Goal: Task Accomplishment & Management: Use online tool/utility

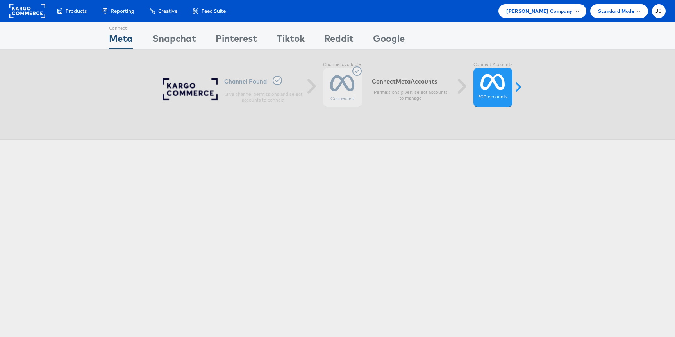
click at [557, 10] on span "[PERSON_NAME] Company" at bounding box center [539, 11] width 66 height 8
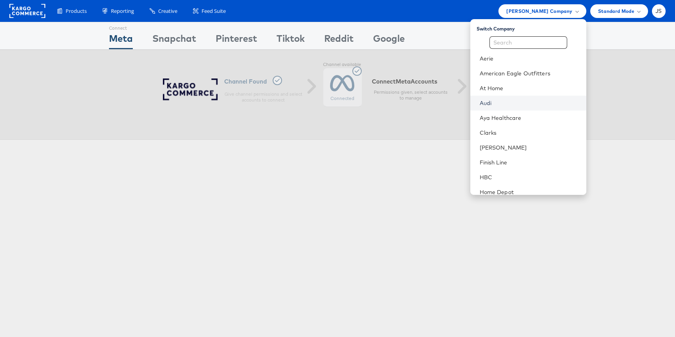
scroll to position [273, 0]
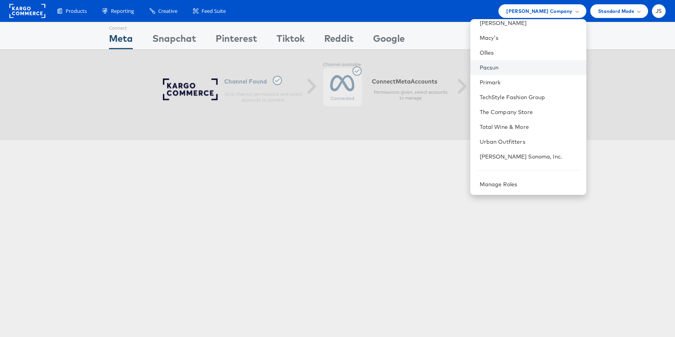
click at [523, 66] on link "Pacsun" at bounding box center [530, 68] width 100 height 8
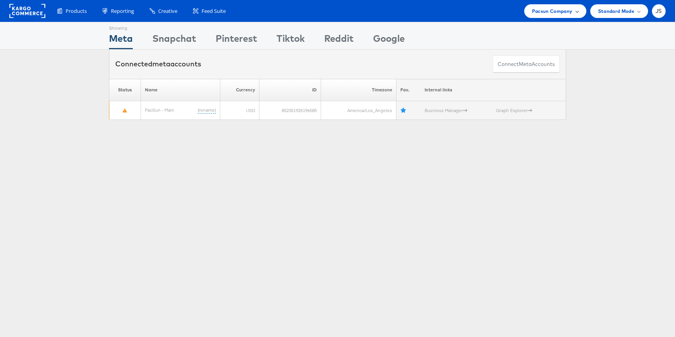
click at [576, 12] on span at bounding box center [577, 11] width 4 height 4
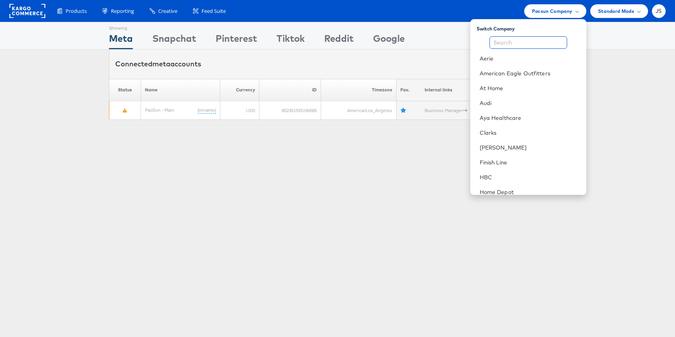
click at [526, 43] on input "text" at bounding box center [528, 42] width 78 height 12
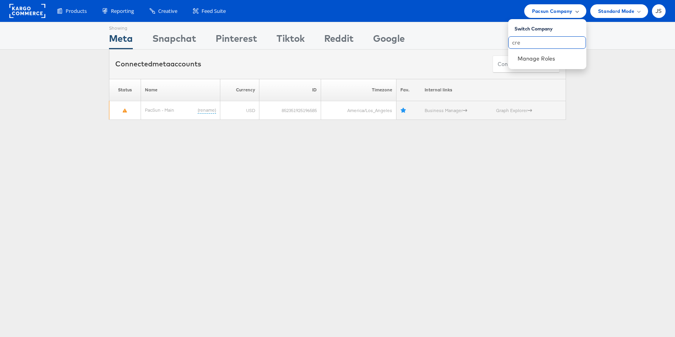
type input "cre"
click at [568, 14] on span "Pacsun Company" at bounding box center [552, 11] width 41 height 8
click at [566, 14] on span "Pacsun Company" at bounding box center [552, 11] width 41 height 8
click at [556, 15] on div "Pacsun Company" at bounding box center [555, 11] width 62 height 14
click at [602, 69] on div "Connected meta accounts Connect meta Accounts" at bounding box center [337, 64] width 675 height 29
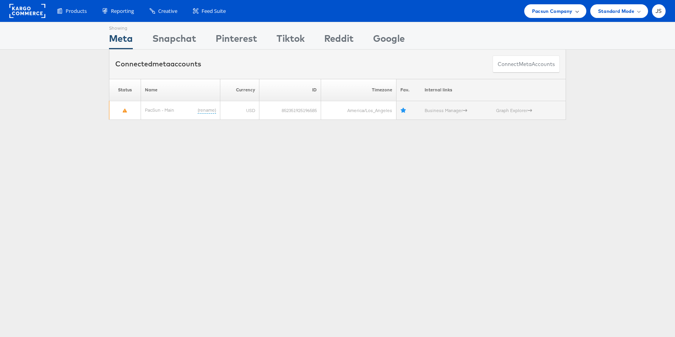
click at [560, 14] on span "Pacsun Company" at bounding box center [552, 11] width 41 height 8
drag, startPoint x: 538, startPoint y: 41, endPoint x: 493, endPoint y: 39, distance: 45.7
click at [493, 39] on body "Products Product Catalogs Enhance Your Product Catalog, Map Them to Publishers,…" at bounding box center [337, 206] width 675 height 412
click at [552, 17] on div "Pacsun Company" at bounding box center [555, 11] width 62 height 14
click at [527, 41] on input "cre" at bounding box center [547, 42] width 78 height 12
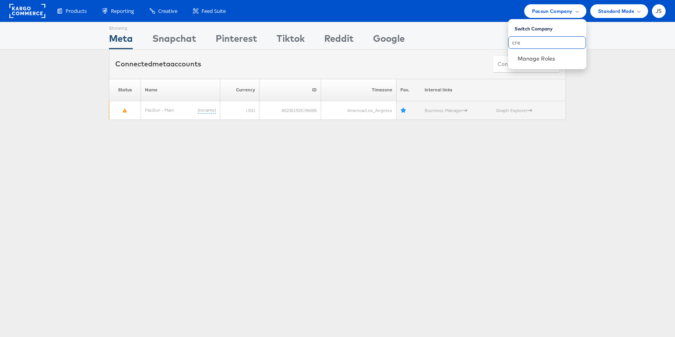
click at [527, 41] on input "cre" at bounding box center [547, 42] width 78 height 12
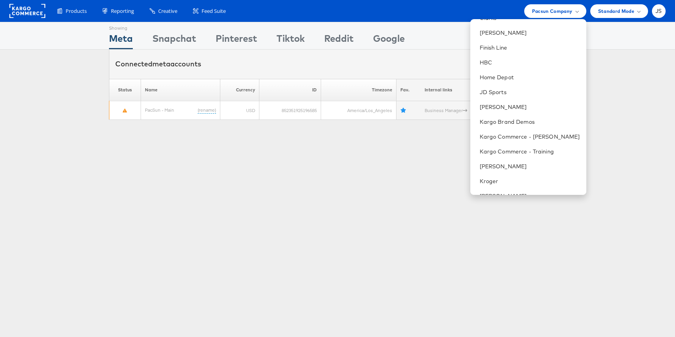
scroll to position [124, 0]
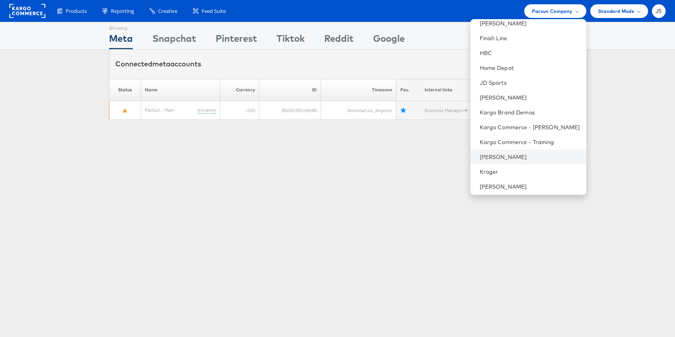
click at [518, 152] on li "Kraft Heinz" at bounding box center [528, 157] width 116 height 15
click at [529, 155] on link "Kraft Heinz" at bounding box center [530, 157] width 100 height 8
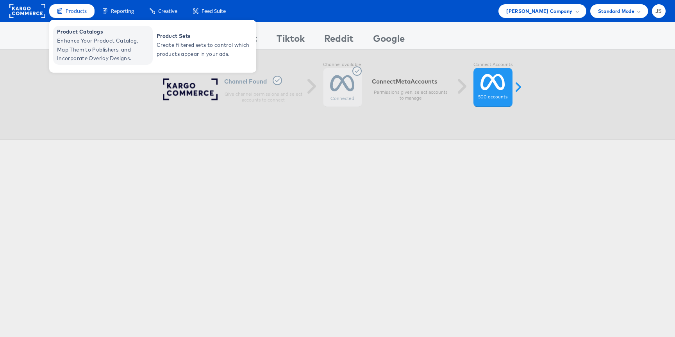
click at [72, 47] on span "Enhance Your Product Catalog, Map Them to Publishers, and Incorporate Overlay D…" at bounding box center [104, 49] width 94 height 27
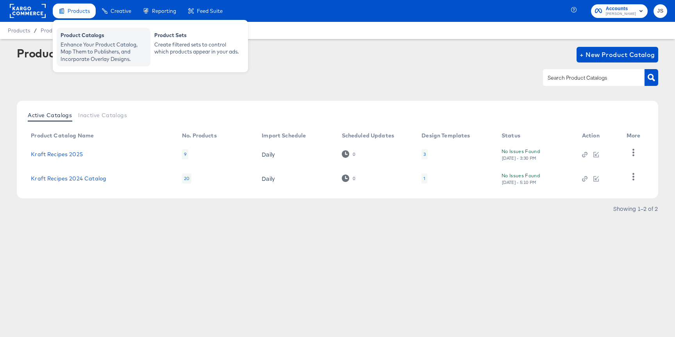
click at [86, 54] on div "Enhance Your Product Catalog, Map Them to Publishers, and Incorporate Overlay D…" at bounding box center [104, 52] width 86 height 22
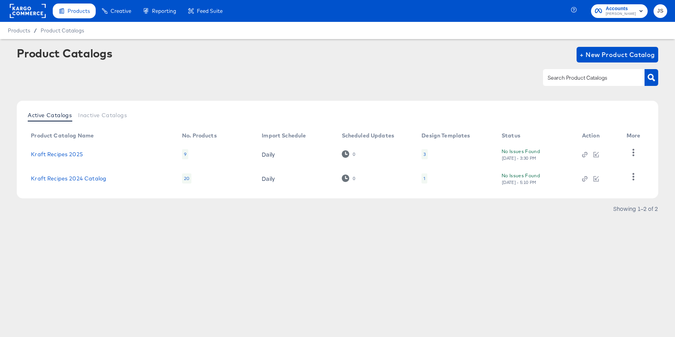
click at [421, 157] on div "3" at bounding box center [424, 154] width 6 height 10
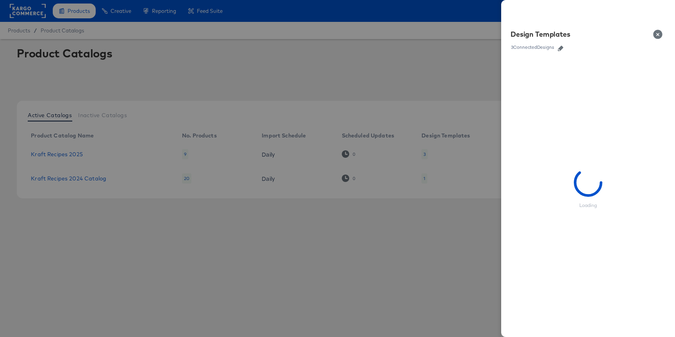
click at [560, 49] on icon "button" at bounding box center [560, 48] width 5 height 5
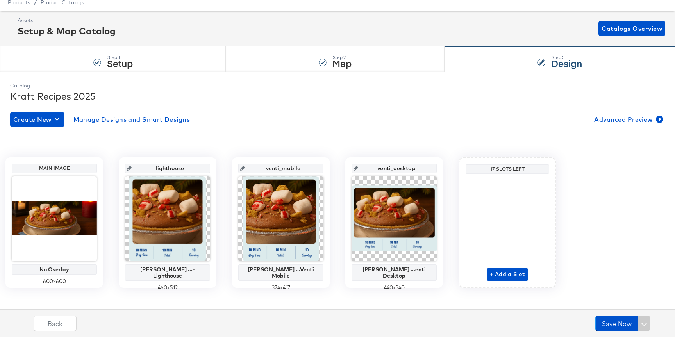
scroll to position [29, 0]
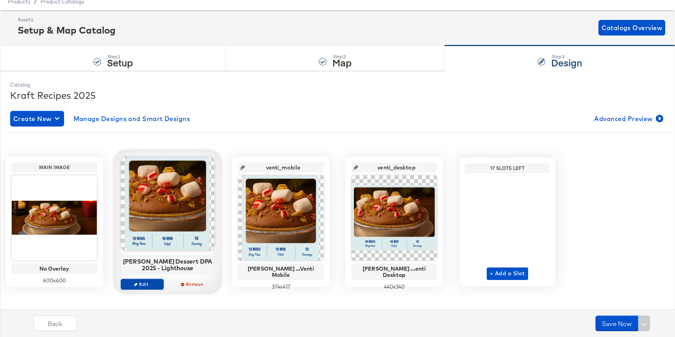
click at [159, 283] on span "Edit" at bounding box center [142, 284] width 36 height 6
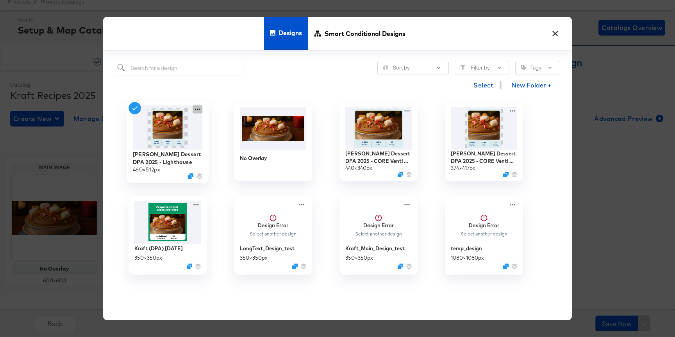
click at [196, 111] on icon at bounding box center [198, 109] width 10 height 8
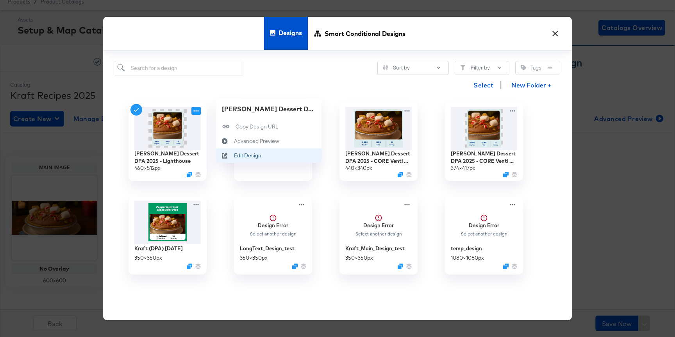
click at [234, 156] on div "Edit Design Edit Design" at bounding box center [234, 156] width 0 height 0
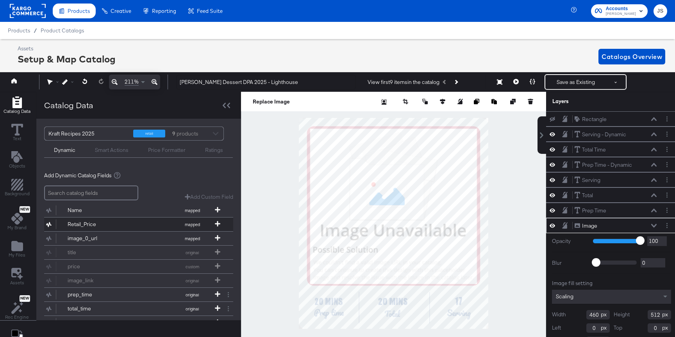
scroll to position [40, 0]
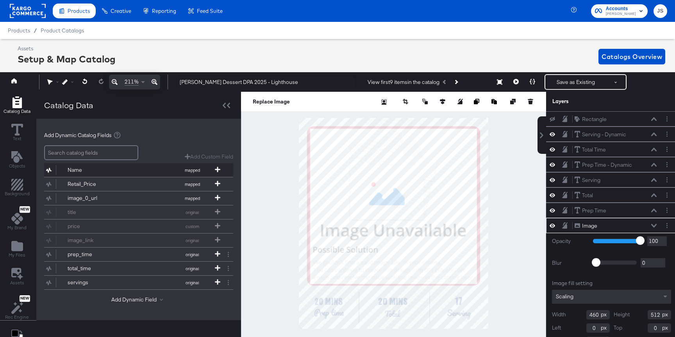
click at [133, 172] on button "Name mapped" at bounding box center [133, 170] width 179 height 14
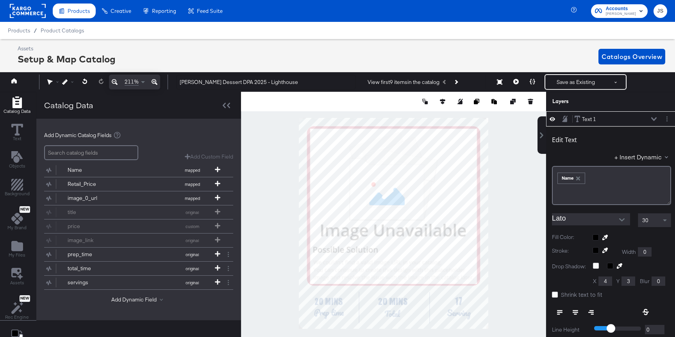
scroll to position [0, 0]
